Goal: Task Accomplishment & Management: Complete application form

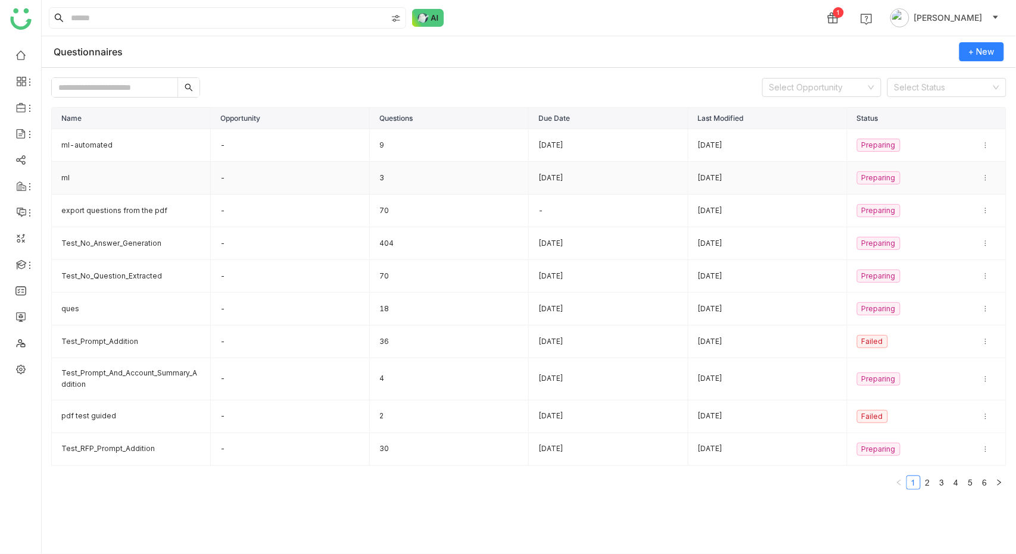
click at [102, 162] on td "ml" at bounding box center [131, 178] width 159 height 33
click at [104, 168] on td "ml" at bounding box center [131, 178] width 159 height 33
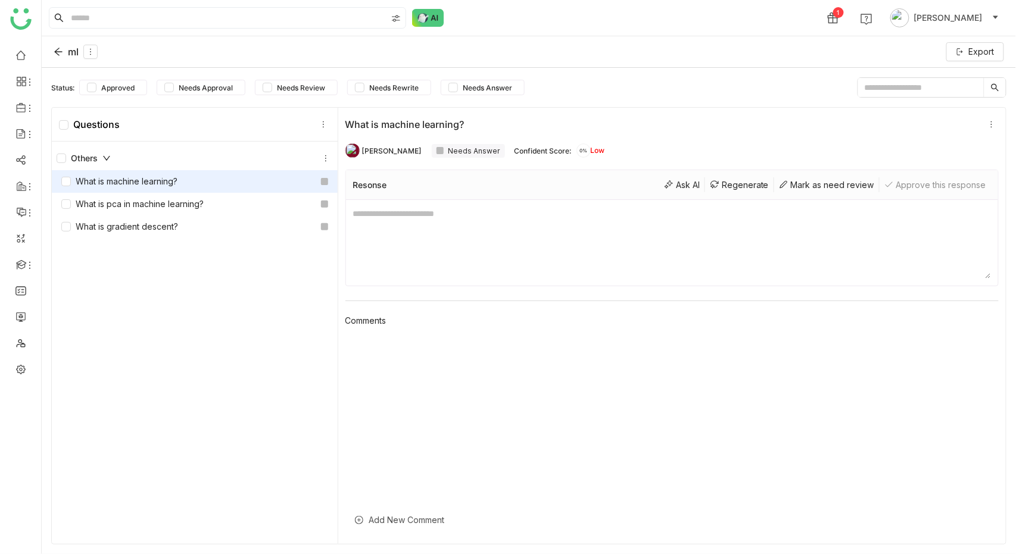
click at [186, 350] on div "Others What is machine learning? What is pca in machine learning? What is gradi…" at bounding box center [195, 345] width 286 height 406
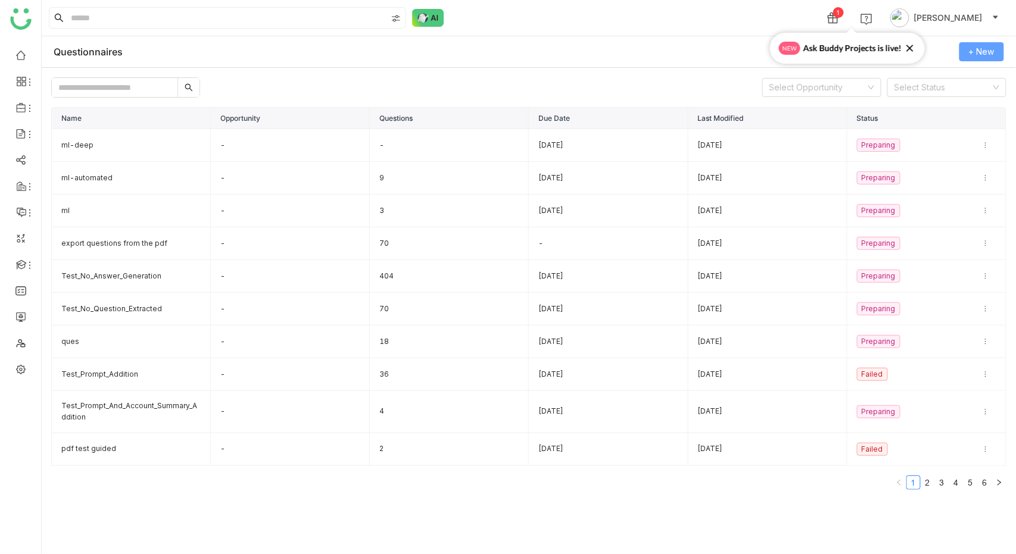
click at [989, 51] on span "+ New" at bounding box center [982, 51] width 26 height 13
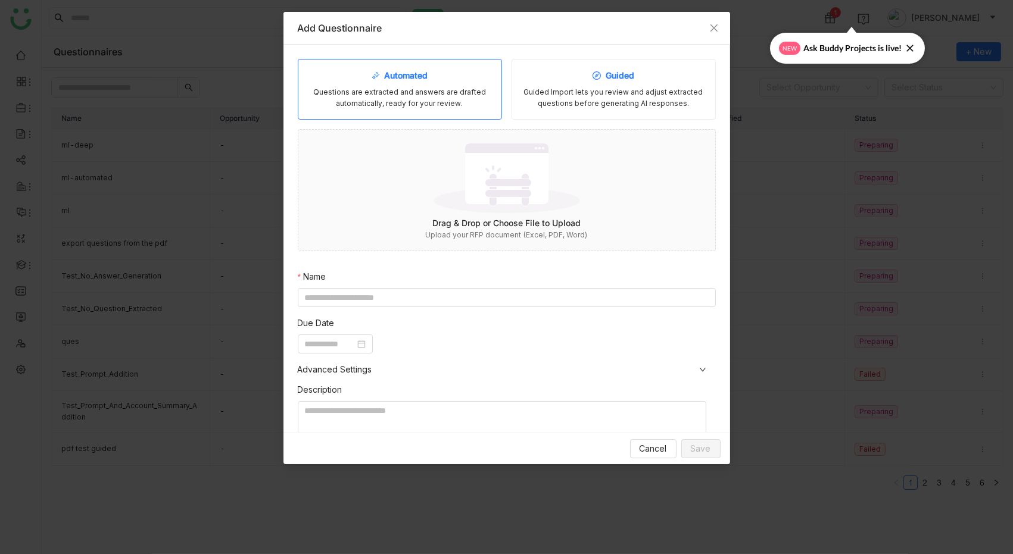
click at [550, 97] on div "Guided Import lets you review and adjust extracted questions before generating …" at bounding box center [614, 98] width 184 height 23
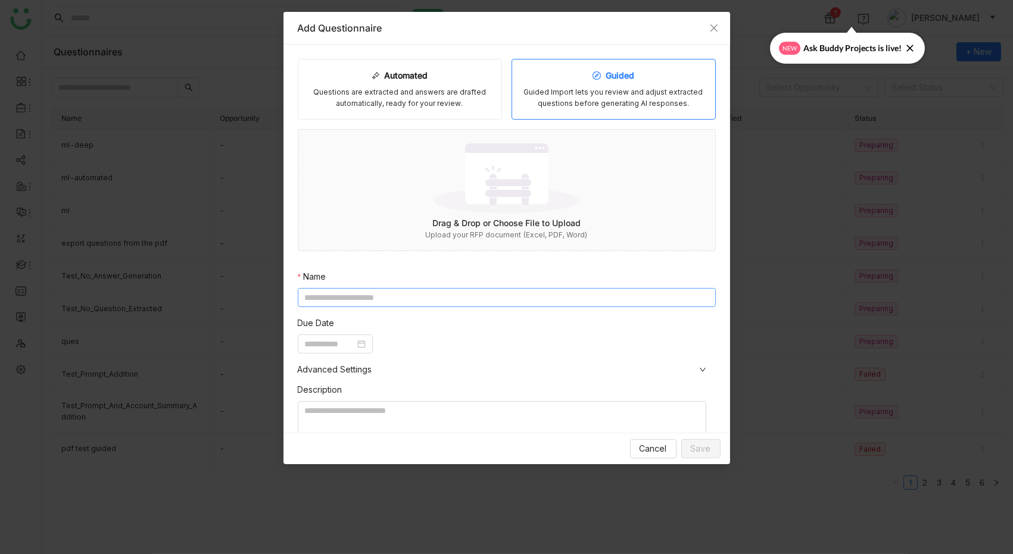
click at [367, 296] on input at bounding box center [507, 297] width 418 height 19
type input "**********"
click at [319, 339] on input at bounding box center [330, 344] width 50 height 13
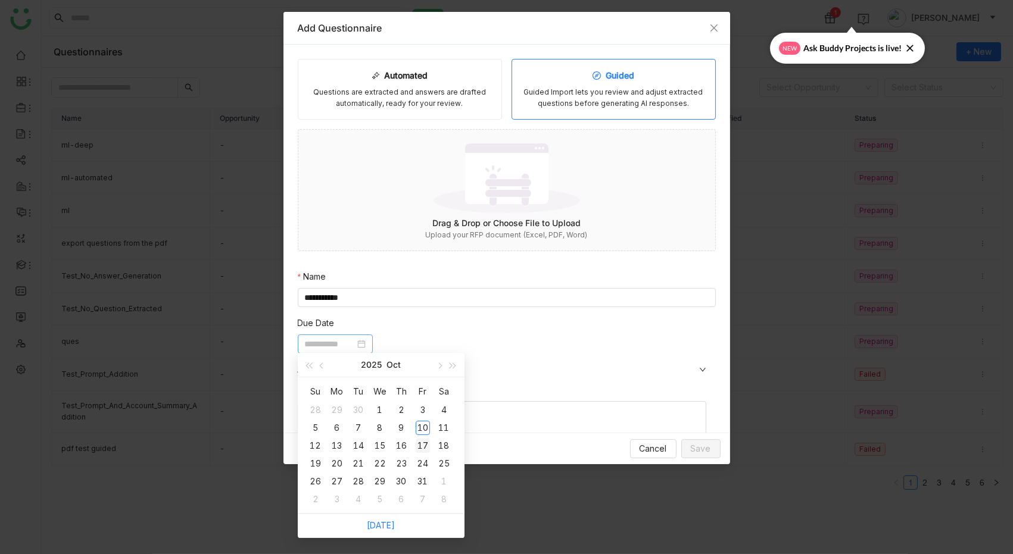
click at [420, 450] on div "17" at bounding box center [423, 446] width 14 height 14
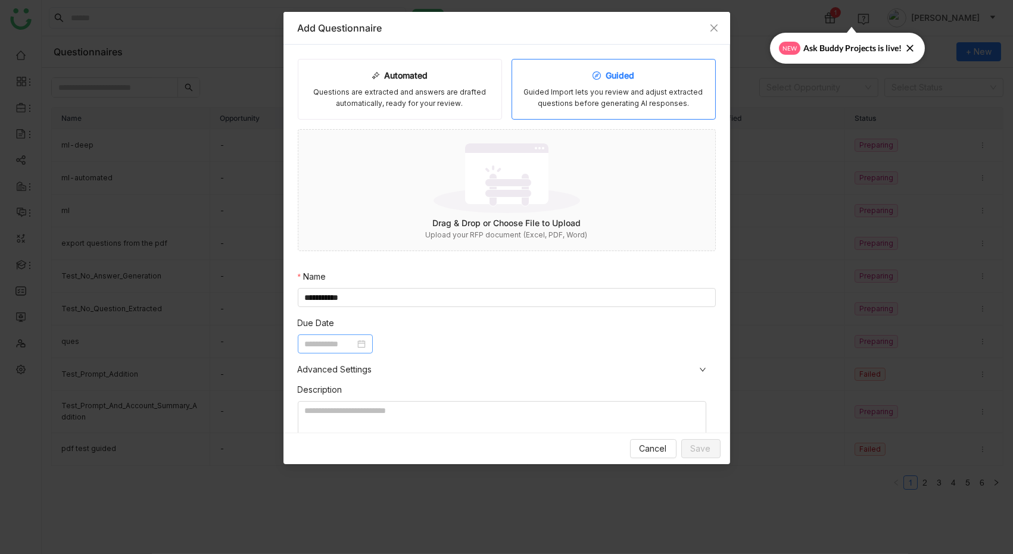
type input "**********"
click at [425, 391] on nz-form-item "Description" at bounding box center [502, 415] width 409 height 63
click at [471, 195] on img at bounding box center [507, 177] width 147 height 77
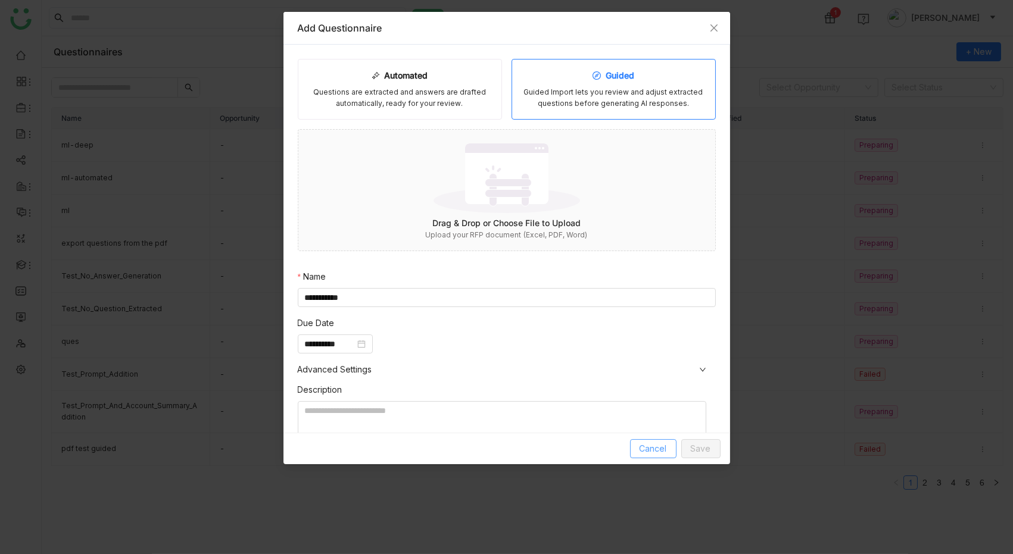
click at [653, 454] on span "Cancel" at bounding box center [653, 449] width 27 height 13
